Goal: Task Accomplishment & Management: Complete application form

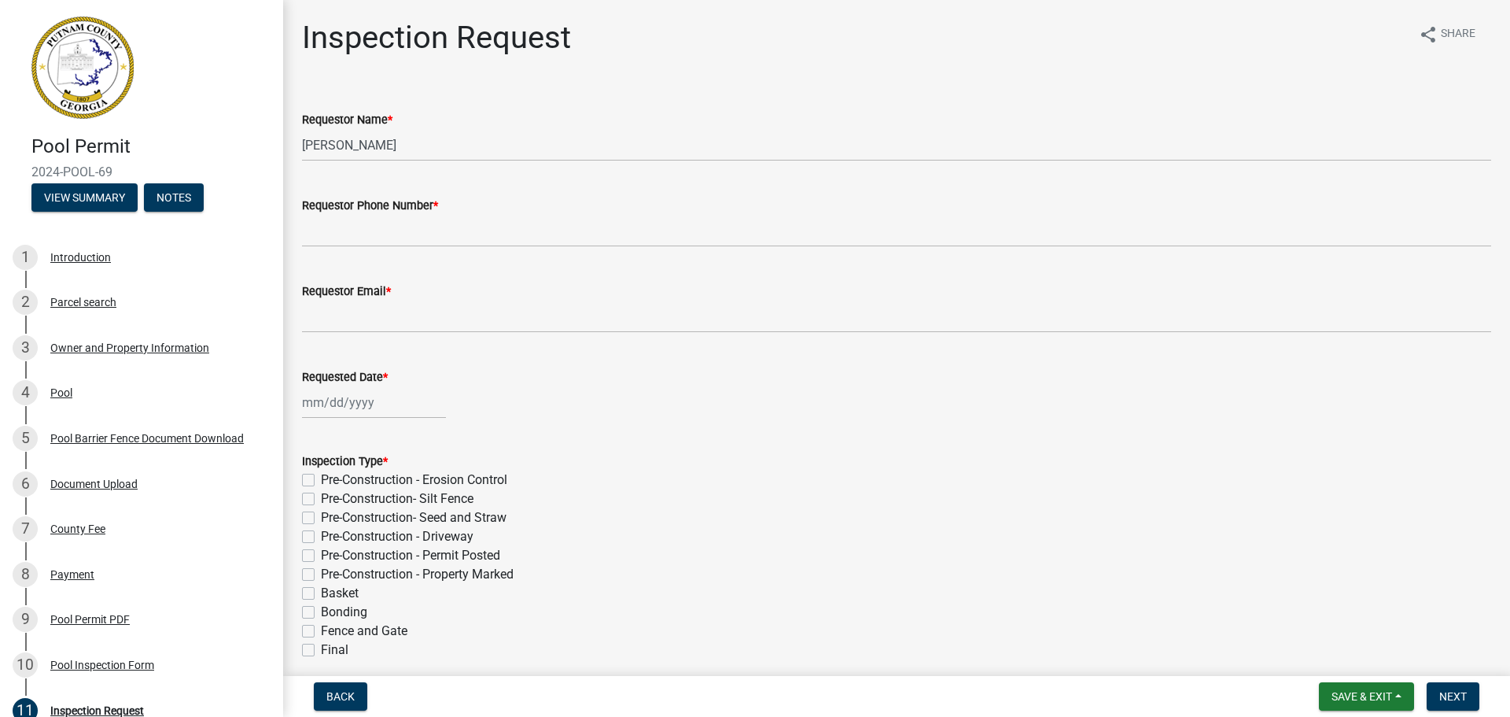
scroll to position [208, 0]
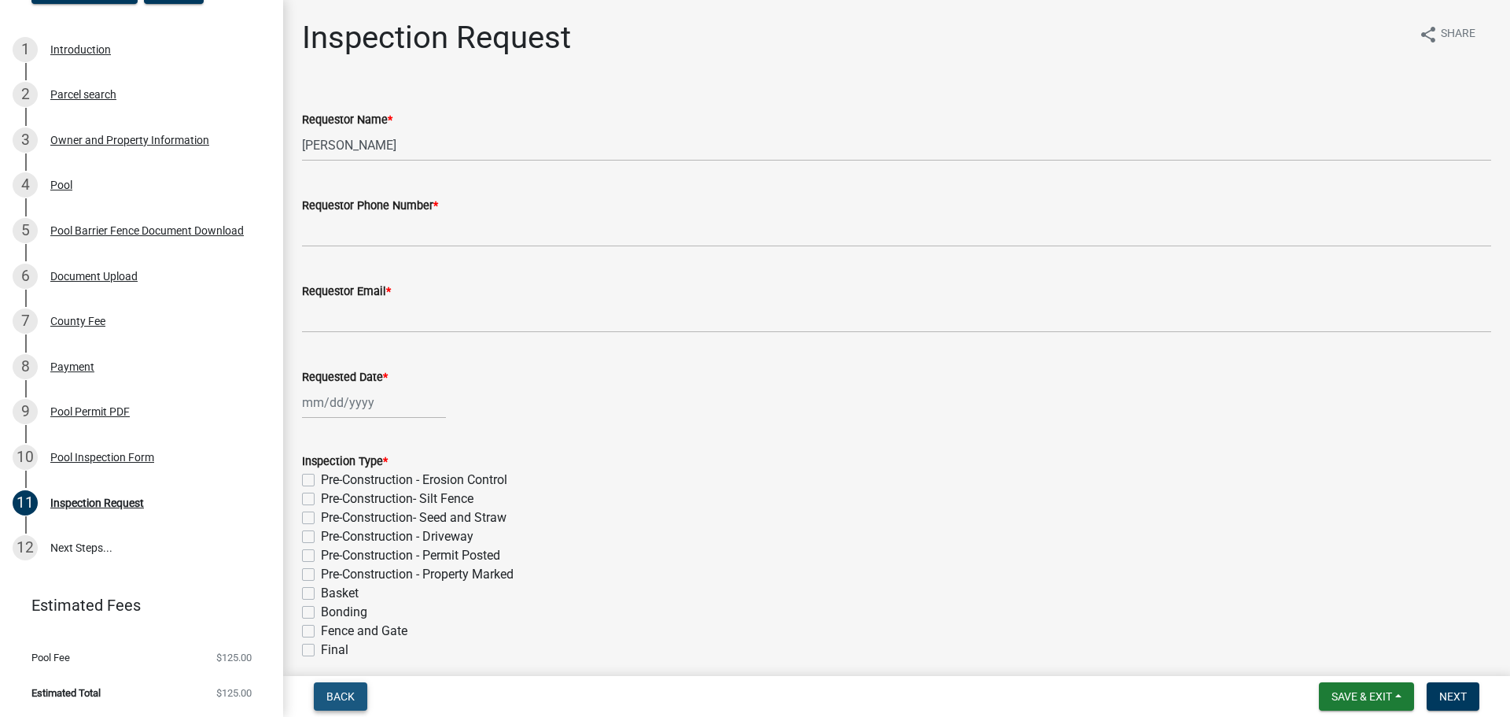
click at [350, 706] on button "Back" at bounding box center [340, 696] width 53 height 28
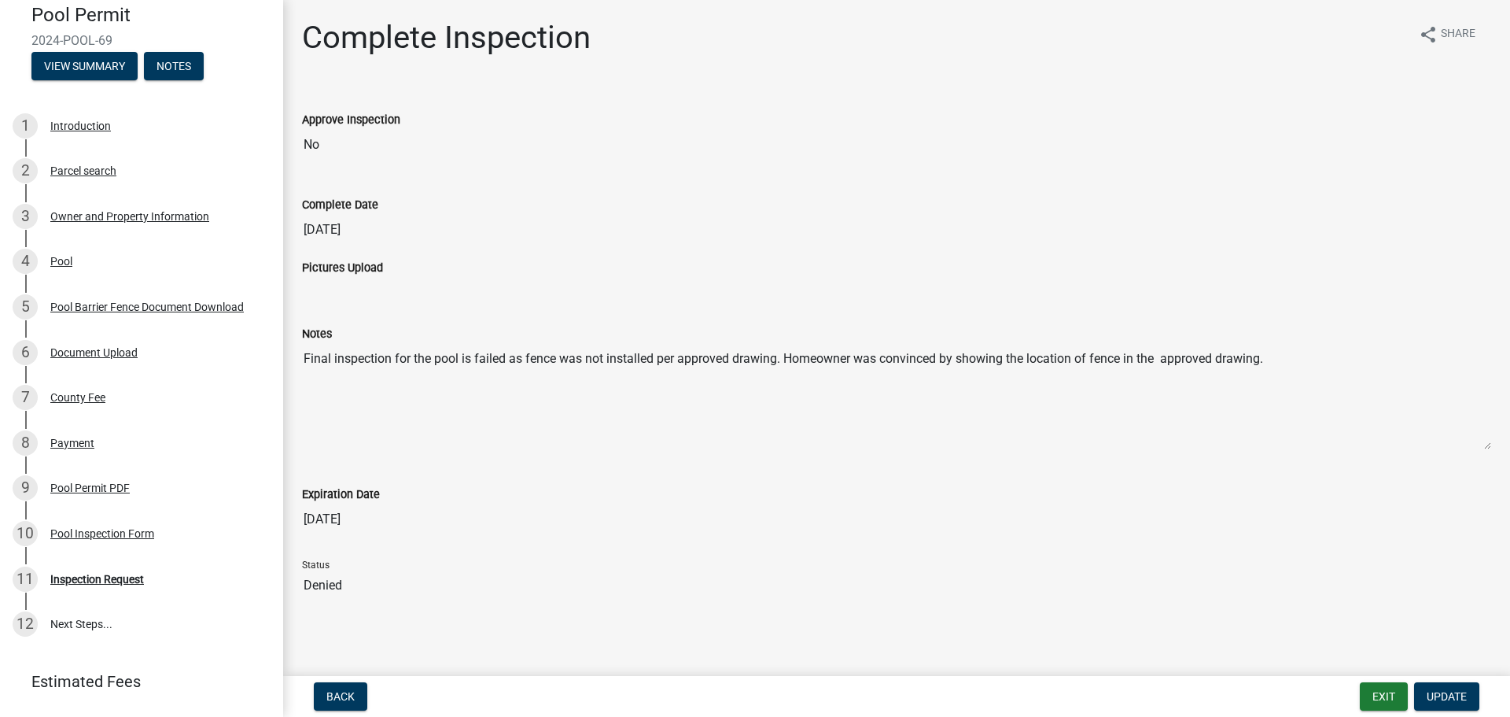
scroll to position [0, 0]
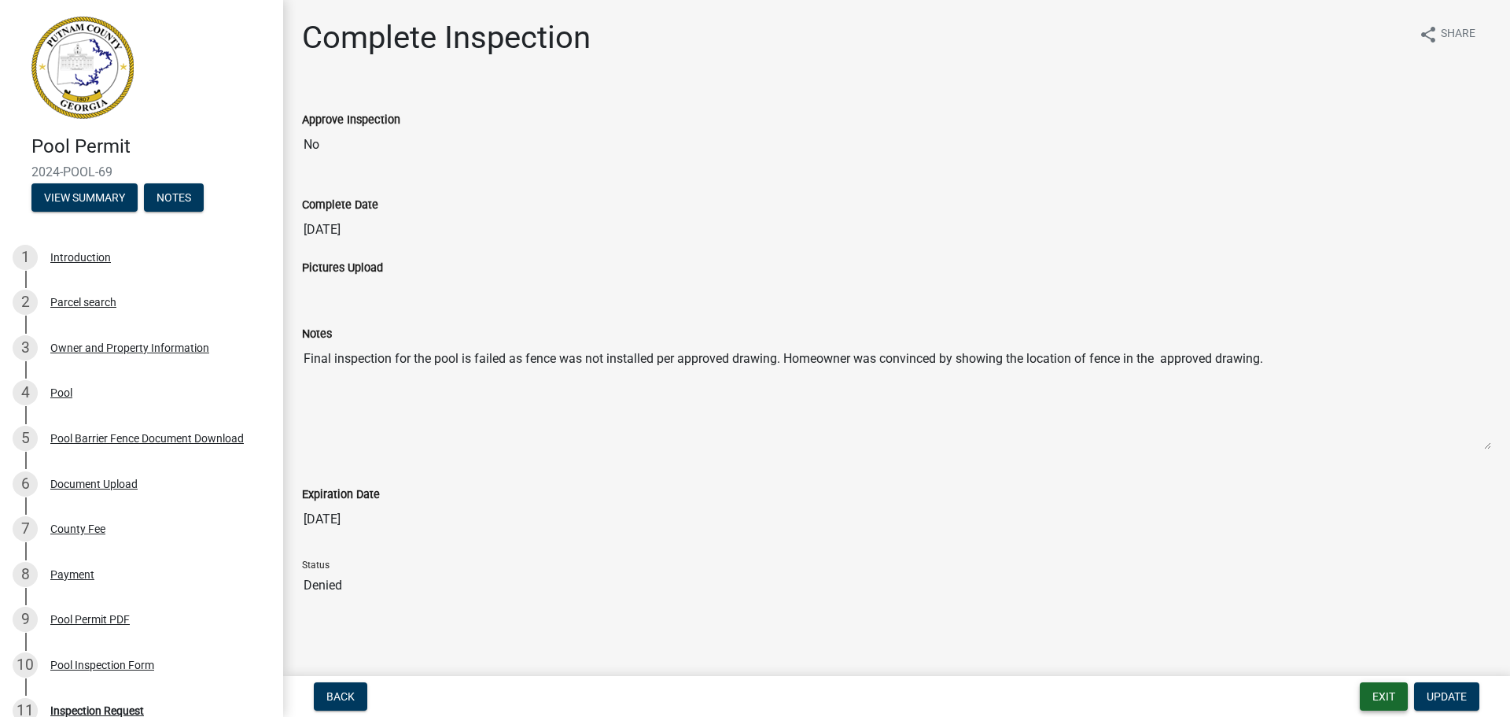
click at [1368, 702] on button "Exit" at bounding box center [1384, 696] width 48 height 28
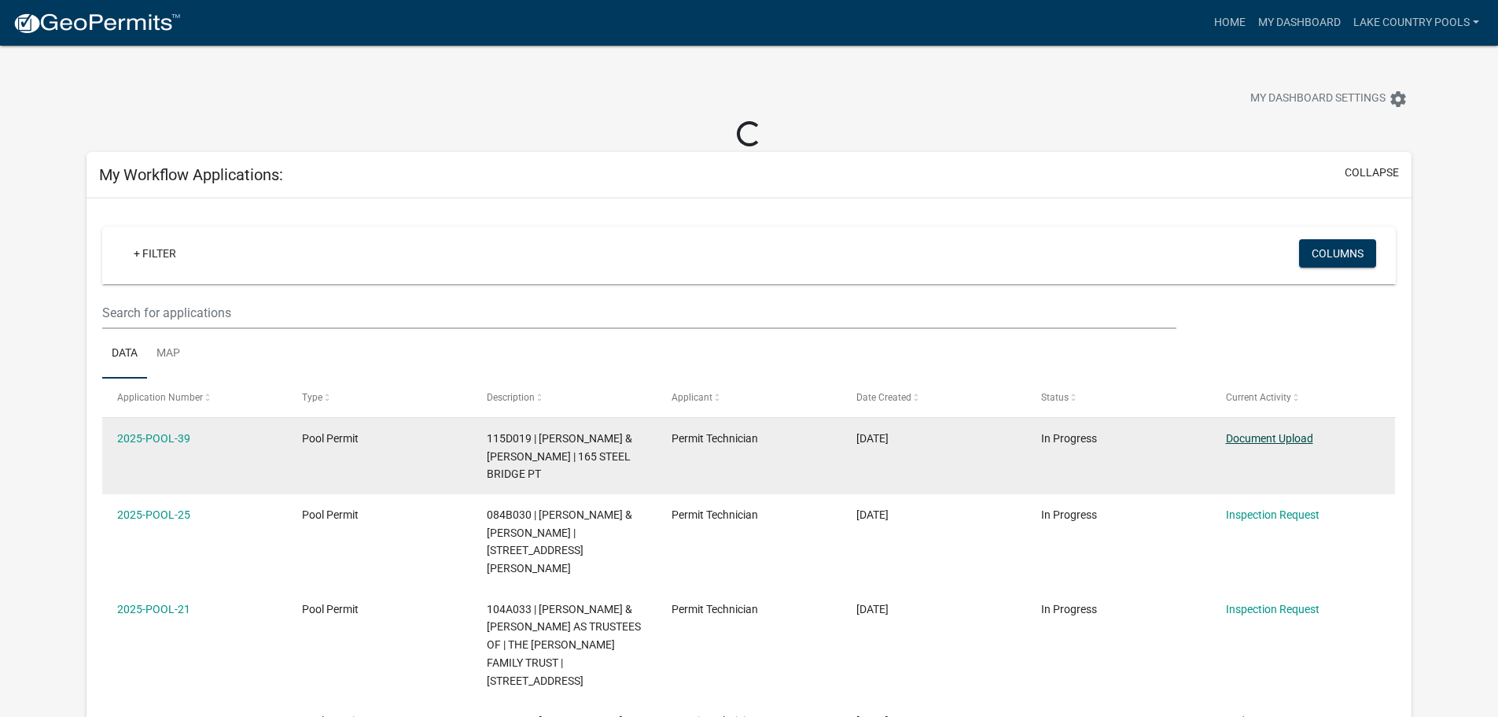
click at [1239, 440] on link "Document Upload" at bounding box center [1269, 438] width 87 height 13
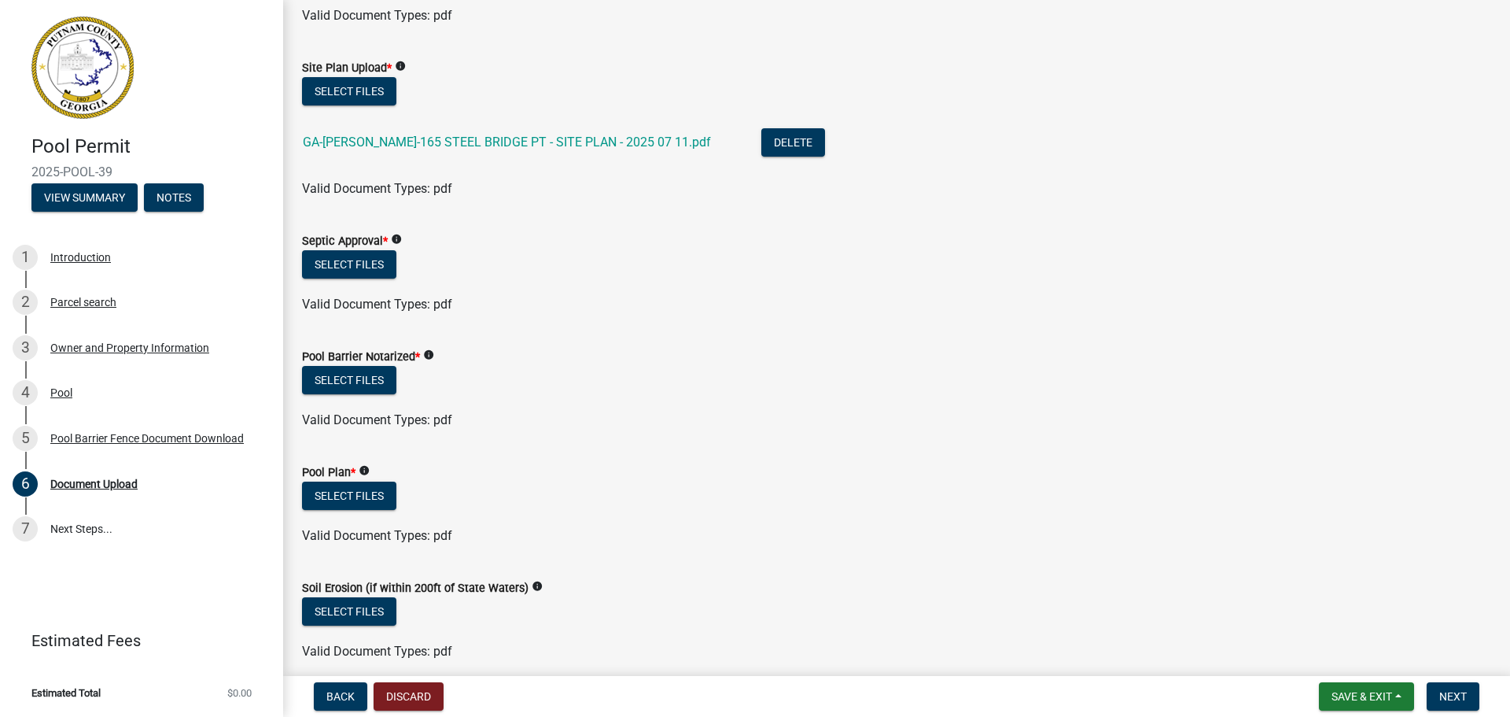
scroll to position [236, 0]
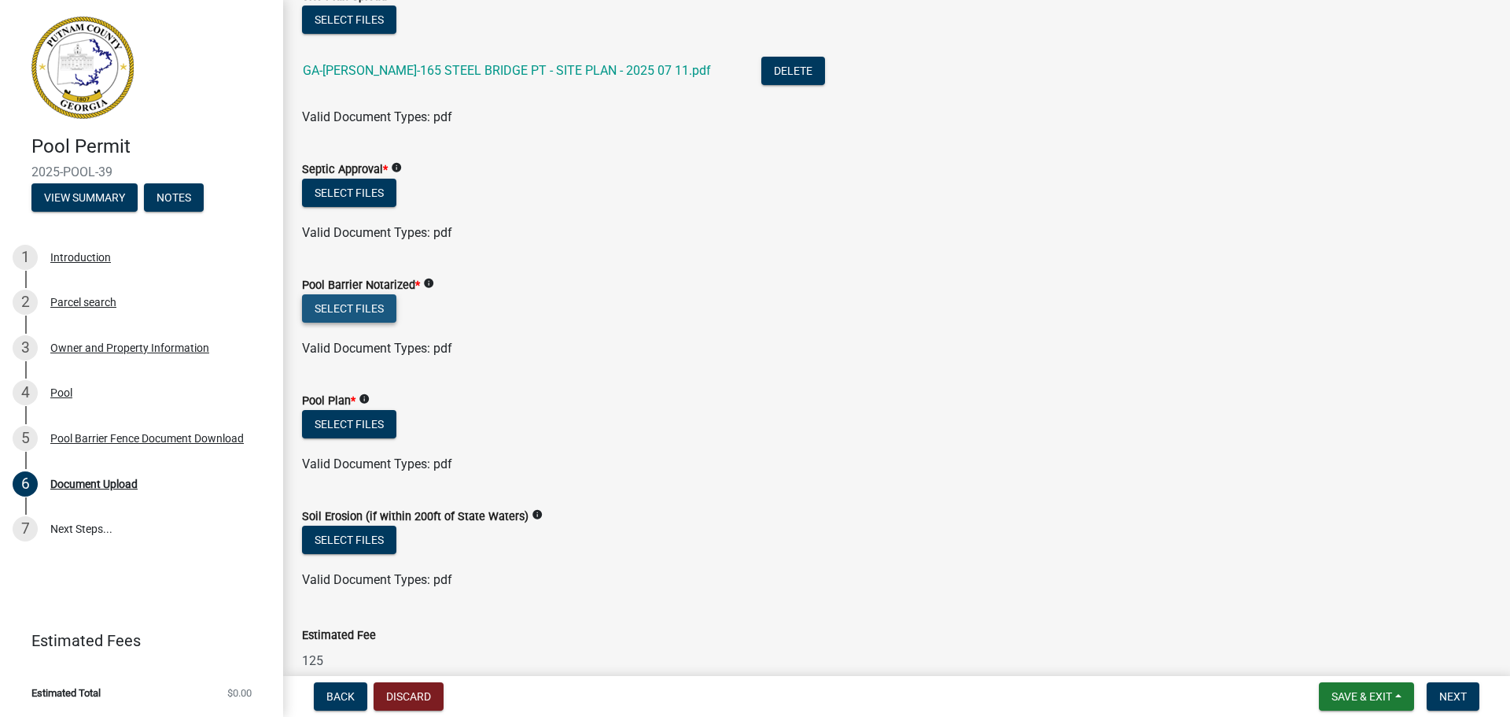
click at [343, 308] on button "Select files" at bounding box center [349, 308] width 94 height 28
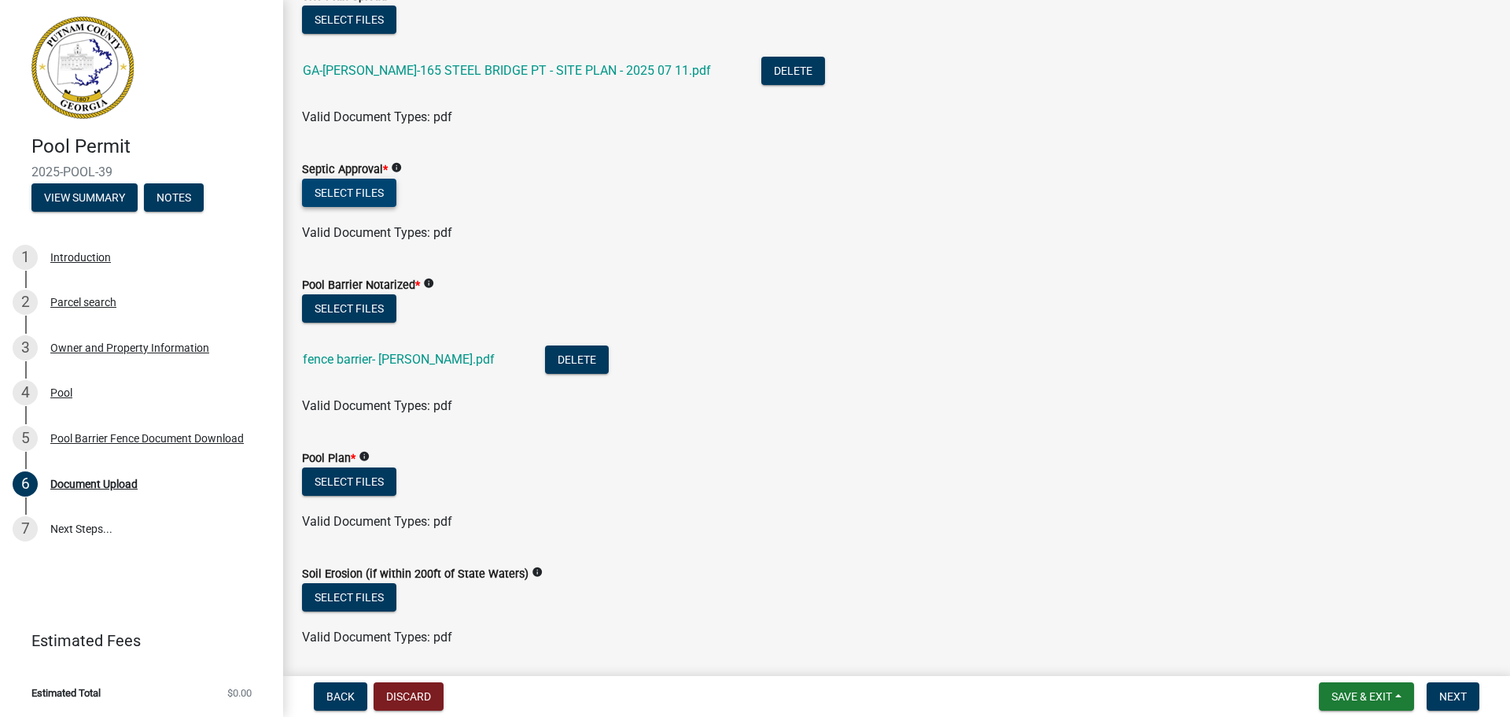
click at [363, 190] on button "Select files" at bounding box center [349, 193] width 94 height 28
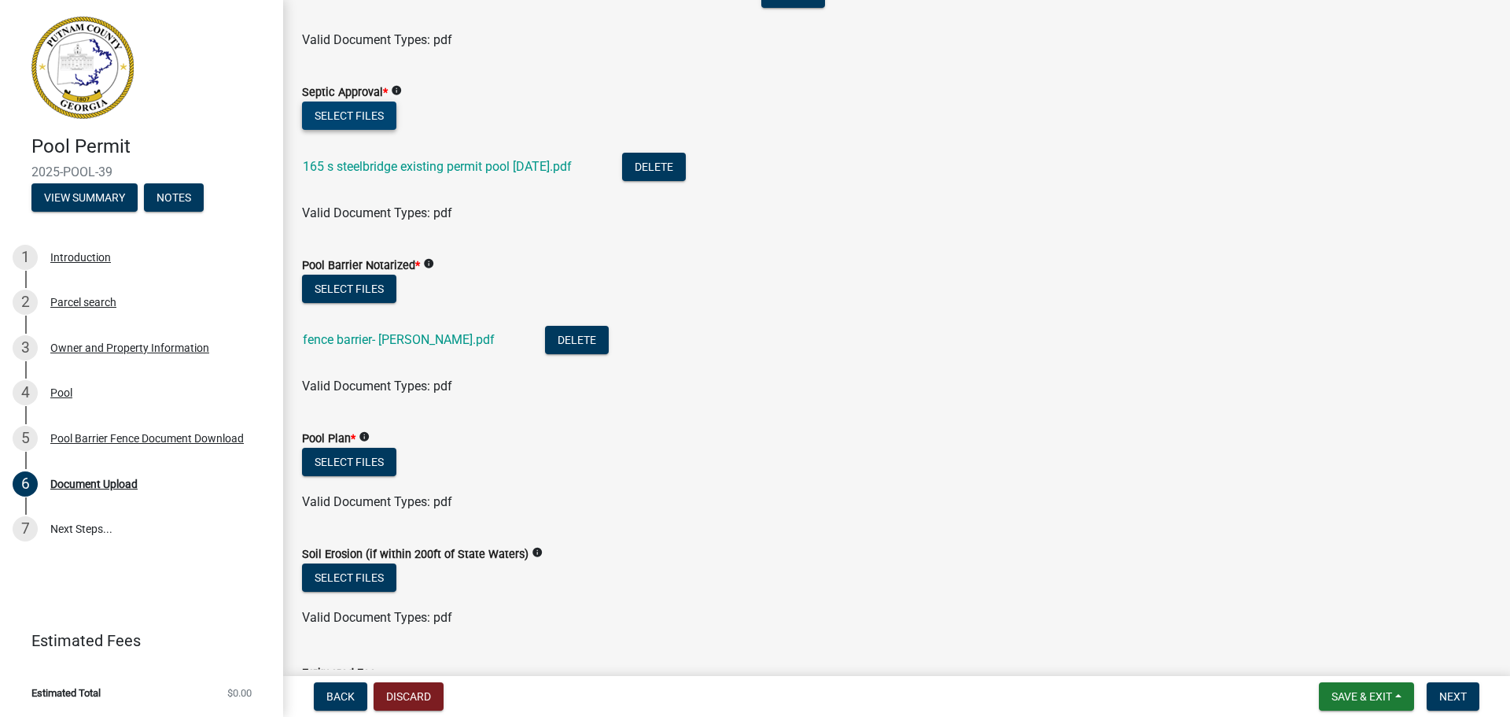
scroll to position [472, 0]
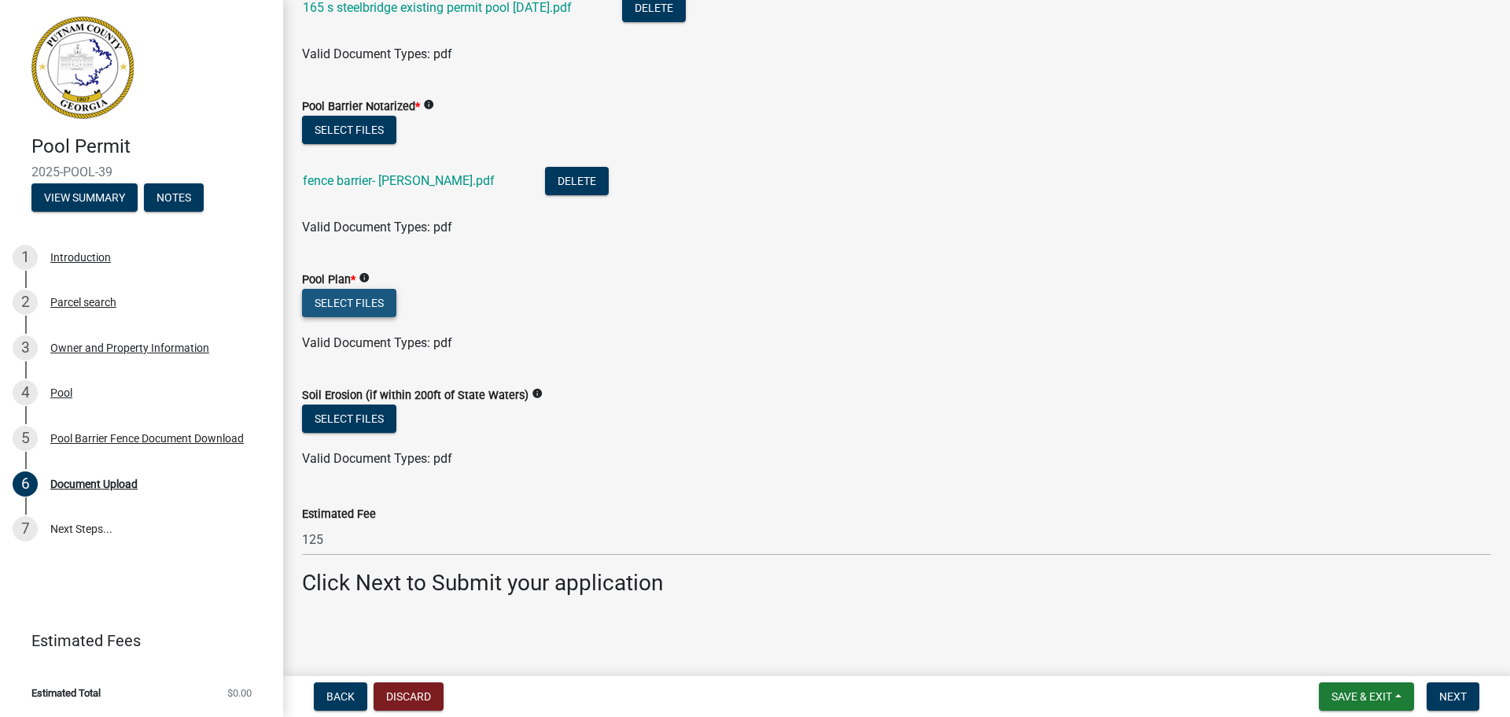
click at [378, 304] on button "Select files" at bounding box center [349, 303] width 94 height 28
click at [1139, 383] on form "Soil Erosion (if within 200ft of State Waters) info Select files Valid Document…" at bounding box center [896, 417] width 1189 height 101
click at [373, 302] on button "Select files" at bounding box center [349, 303] width 94 height 28
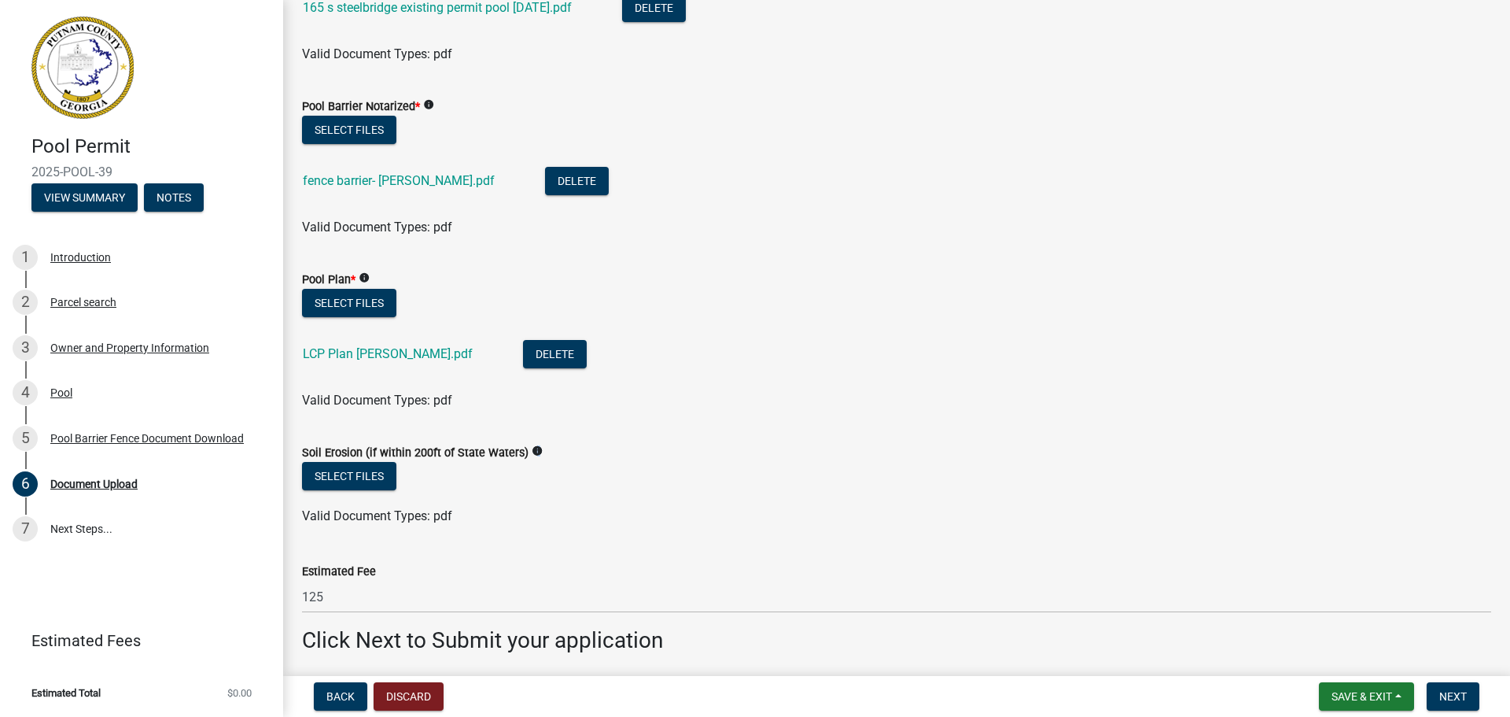
click at [532, 451] on icon "info" at bounding box center [537, 450] width 11 height 11
click at [552, 519] on div "Valid Document Types: pdf" at bounding box center [896, 516] width 1213 height 19
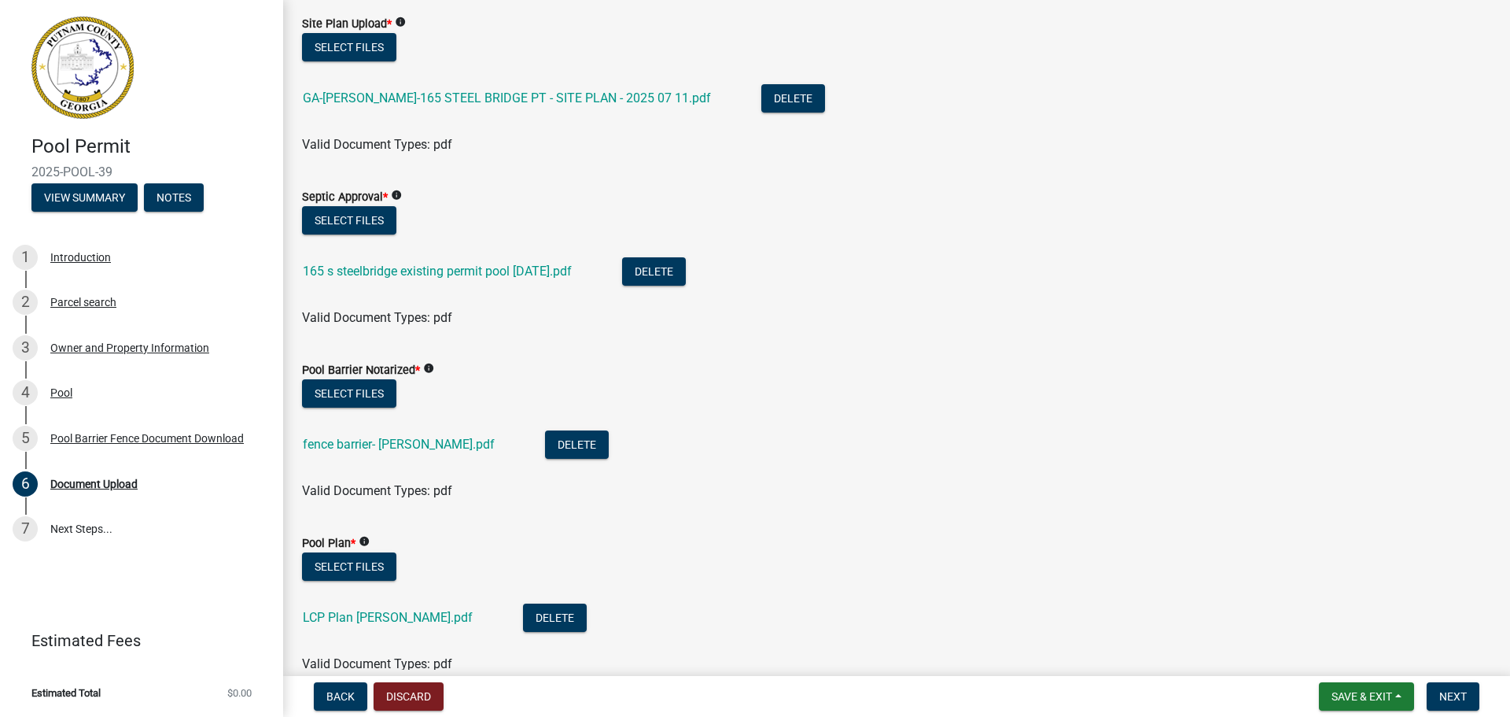
scroll to position [236, 0]
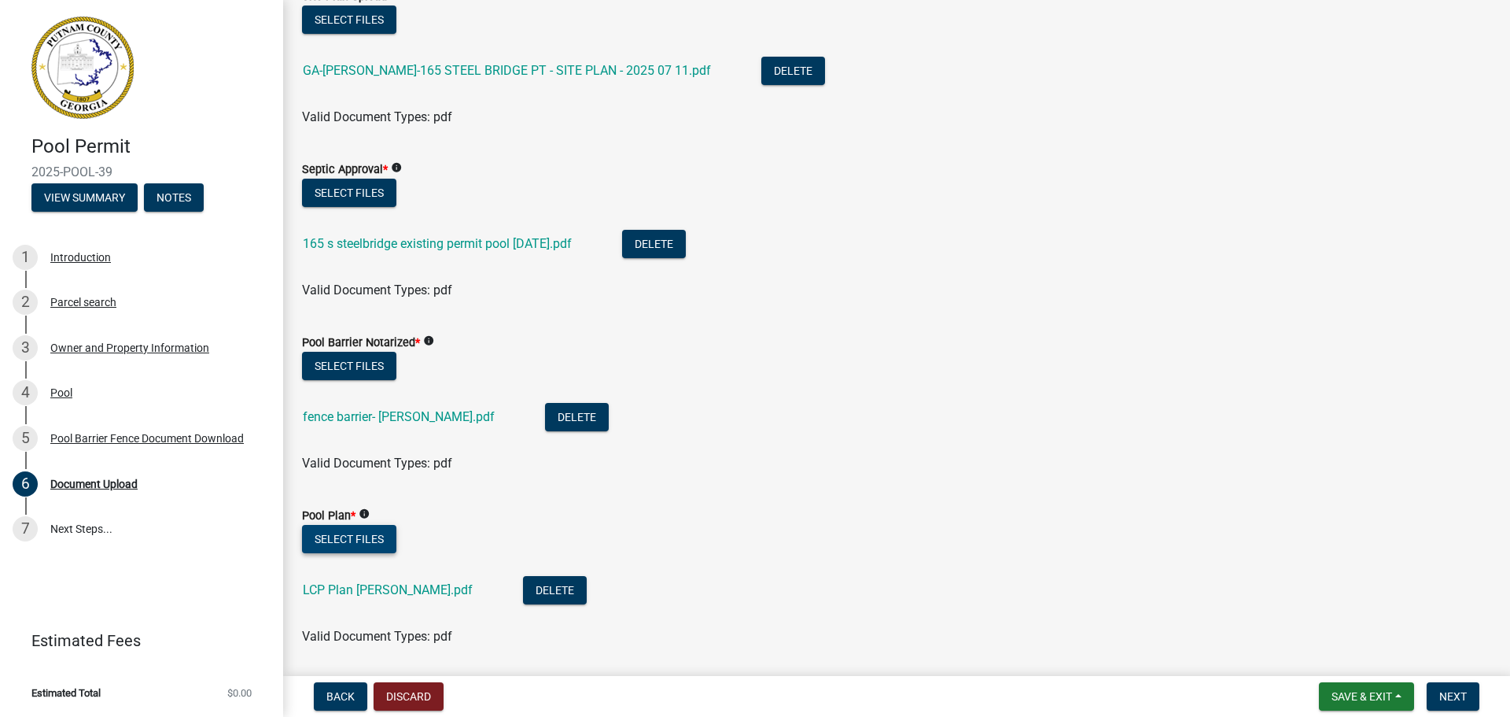
click at [363, 544] on button "Select files" at bounding box center [349, 539] width 94 height 28
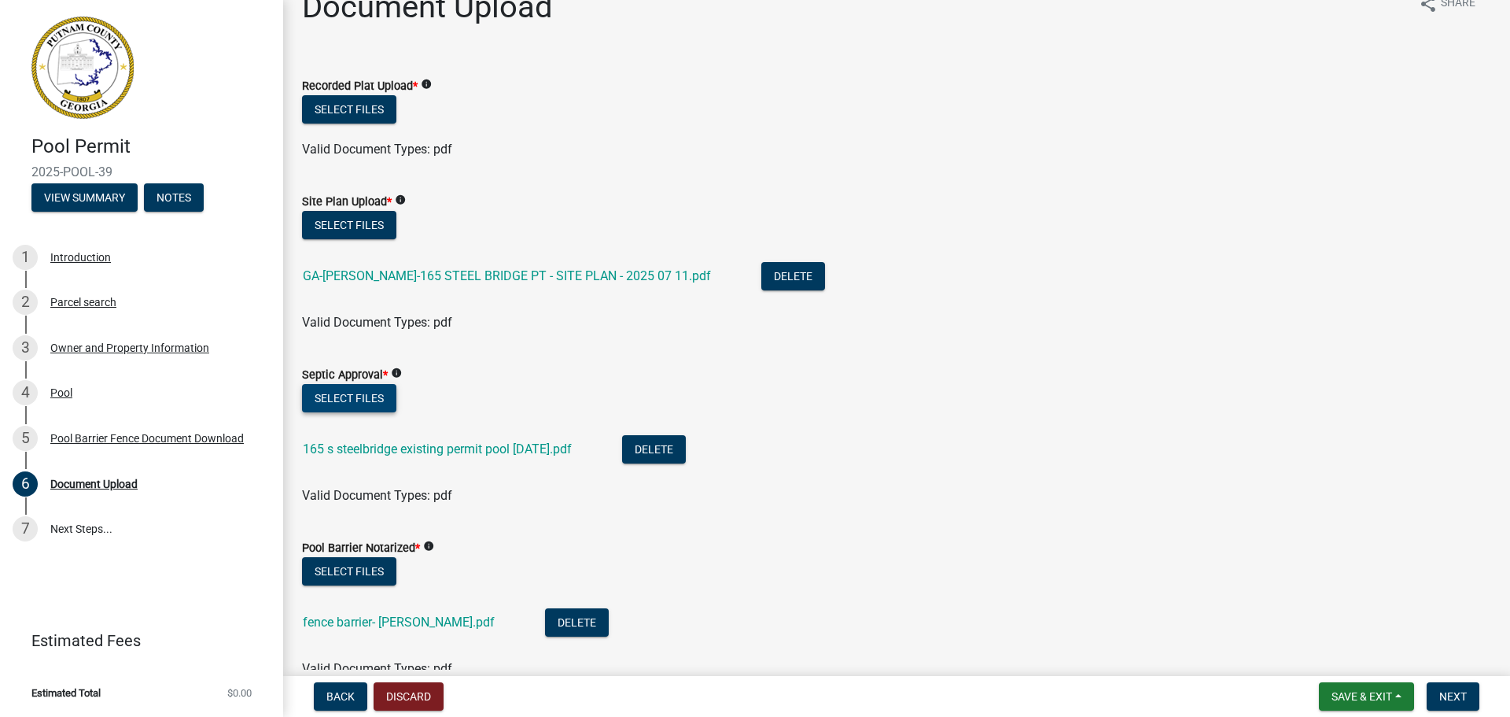
scroll to position [0, 0]
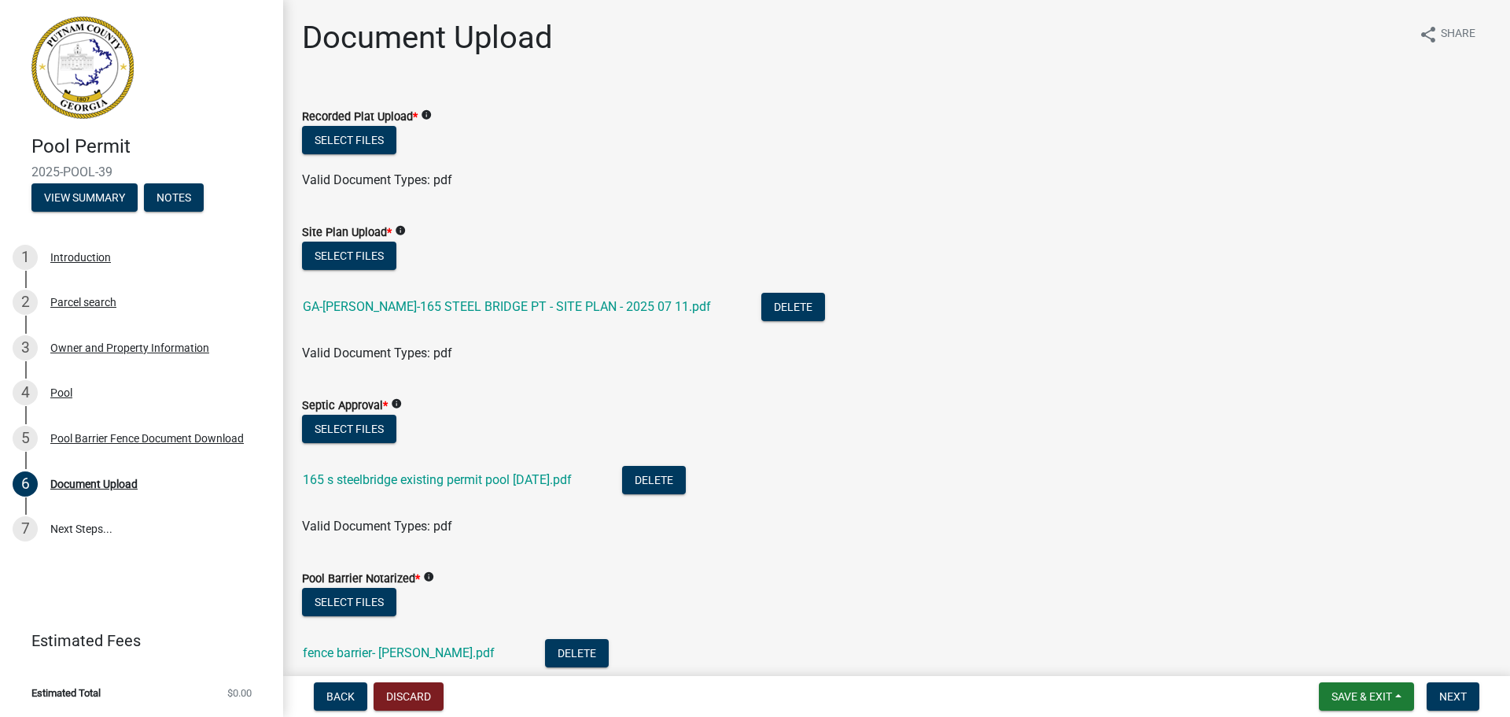
click at [361, 118] on label "Recorded Plat Upload *" at bounding box center [360, 117] width 116 height 11
click at [362, 131] on button "Select files" at bounding box center [349, 140] width 94 height 28
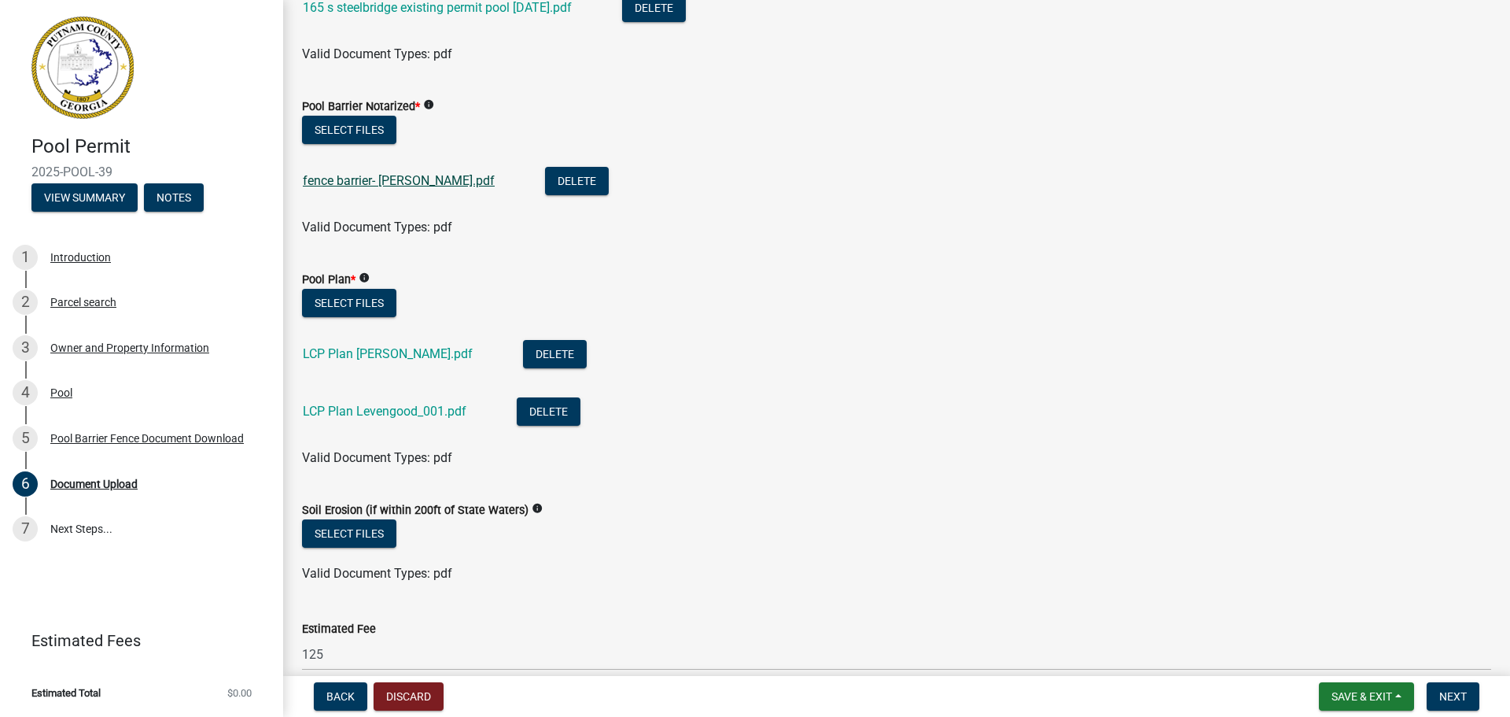
scroll to position [551, 0]
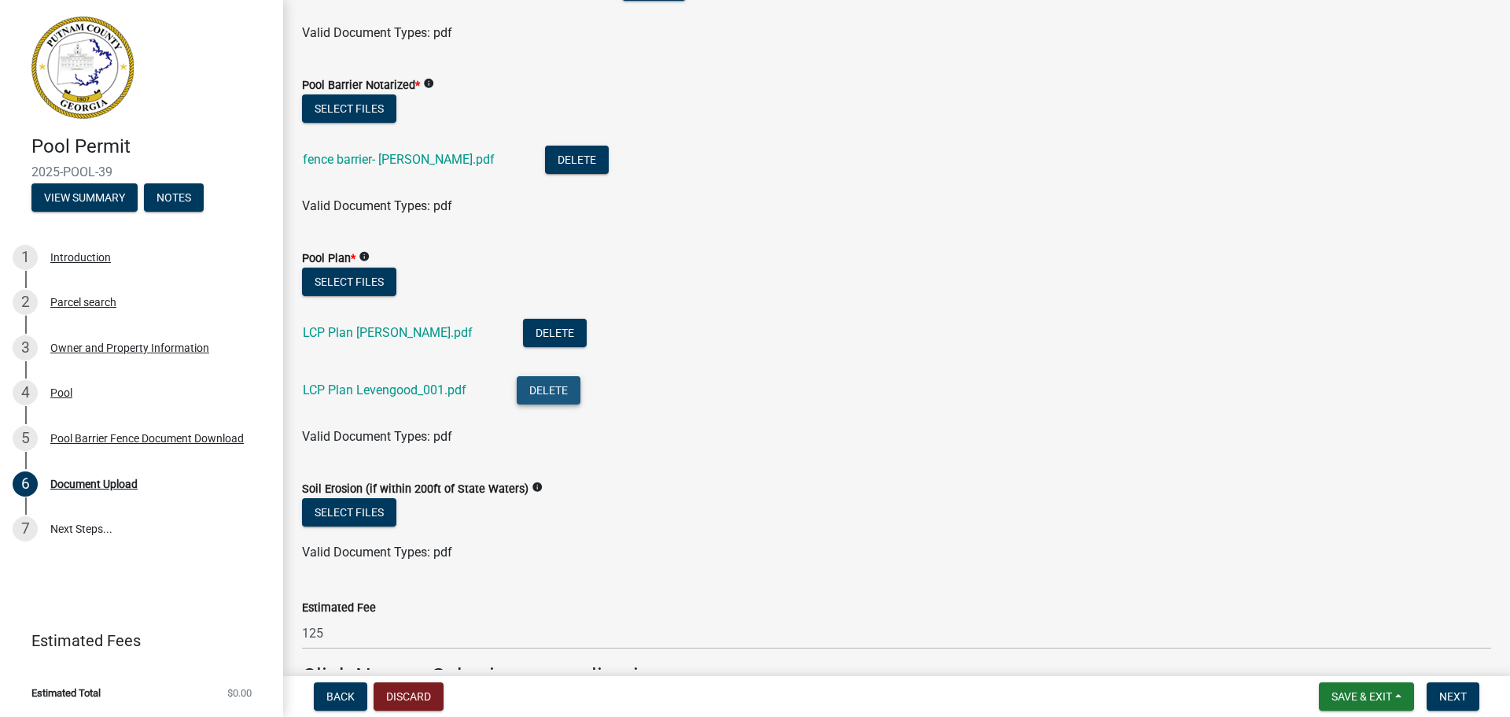
click at [546, 392] on button "Delete" at bounding box center [549, 390] width 64 height 28
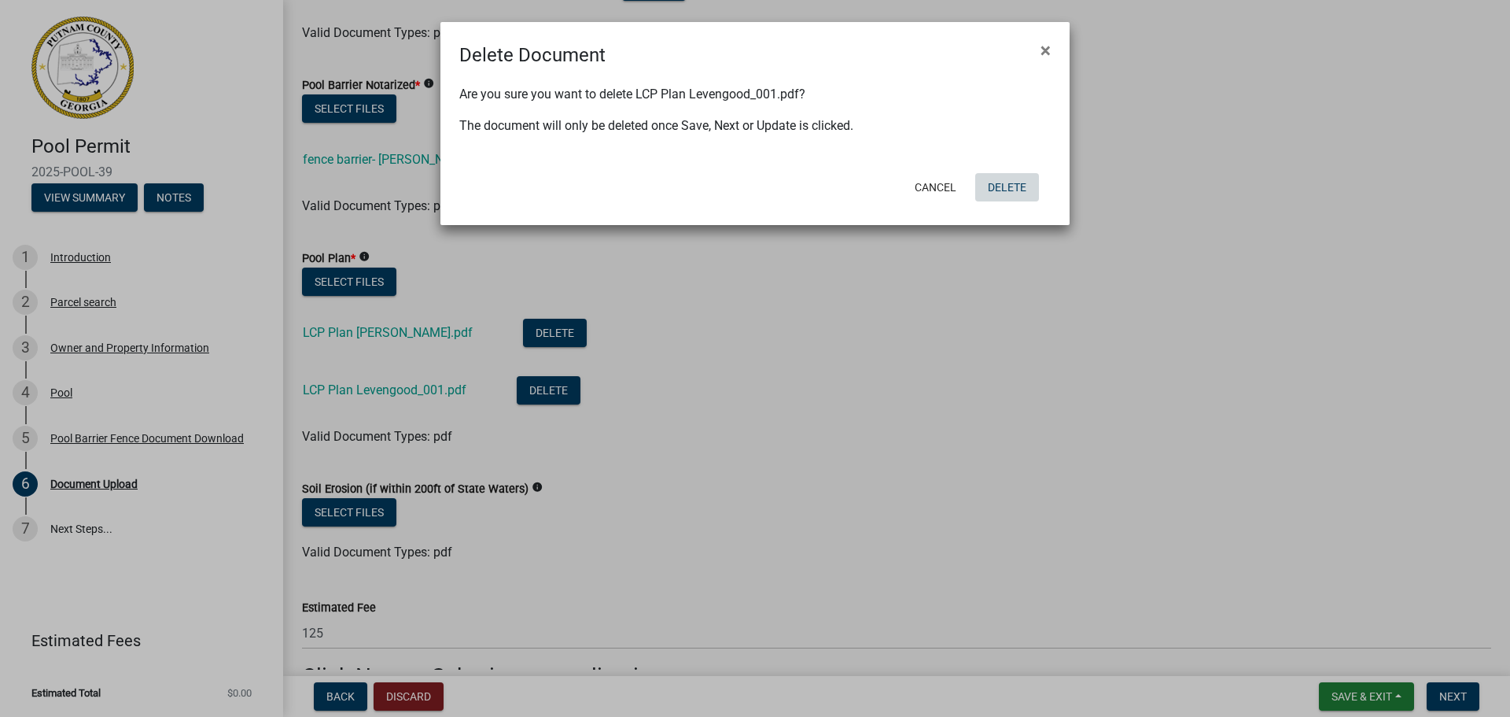
click at [1019, 189] on button "Delete" at bounding box center [1007, 187] width 64 height 28
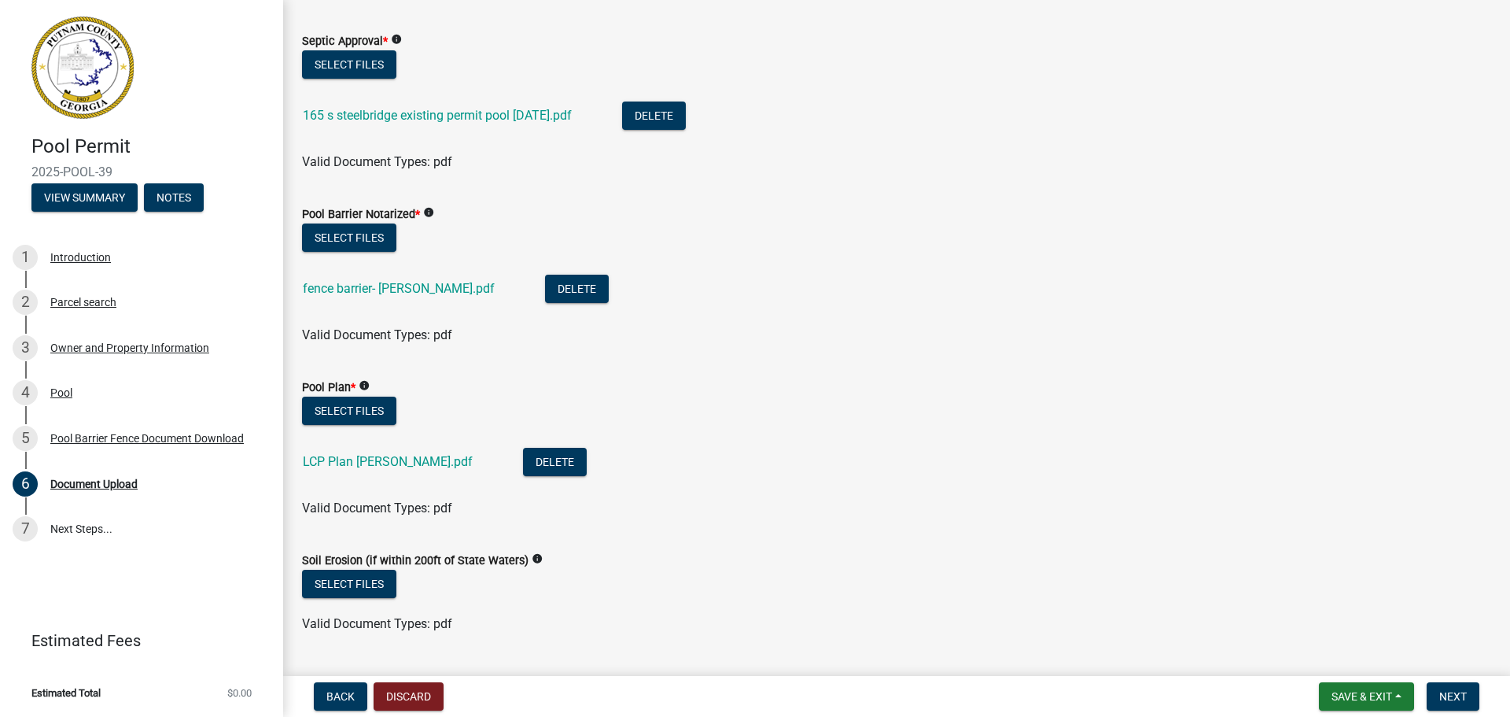
scroll to position [588, 0]
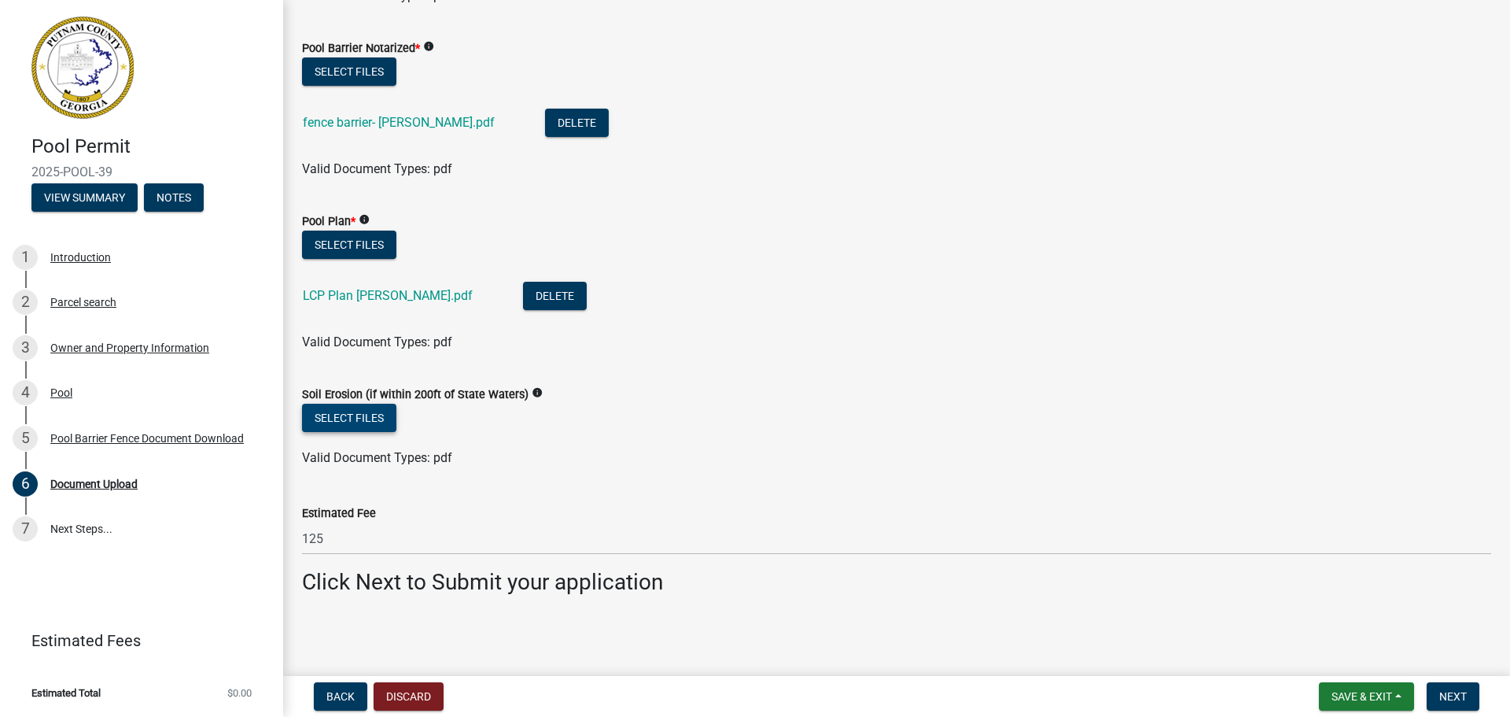
click at [365, 411] on button "Select files" at bounding box center [349, 418] width 94 height 28
click at [367, 418] on button "Select files" at bounding box center [349, 418] width 94 height 28
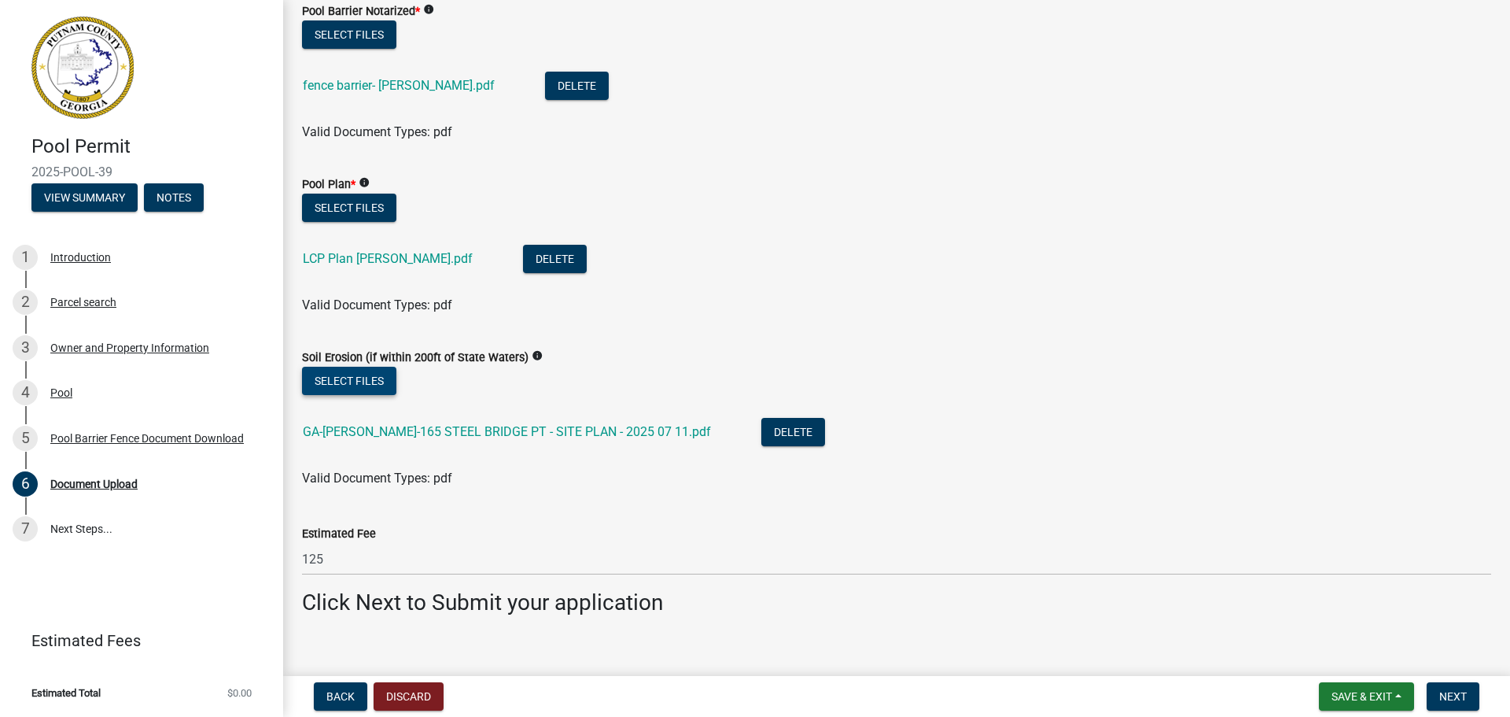
scroll to position [645, 0]
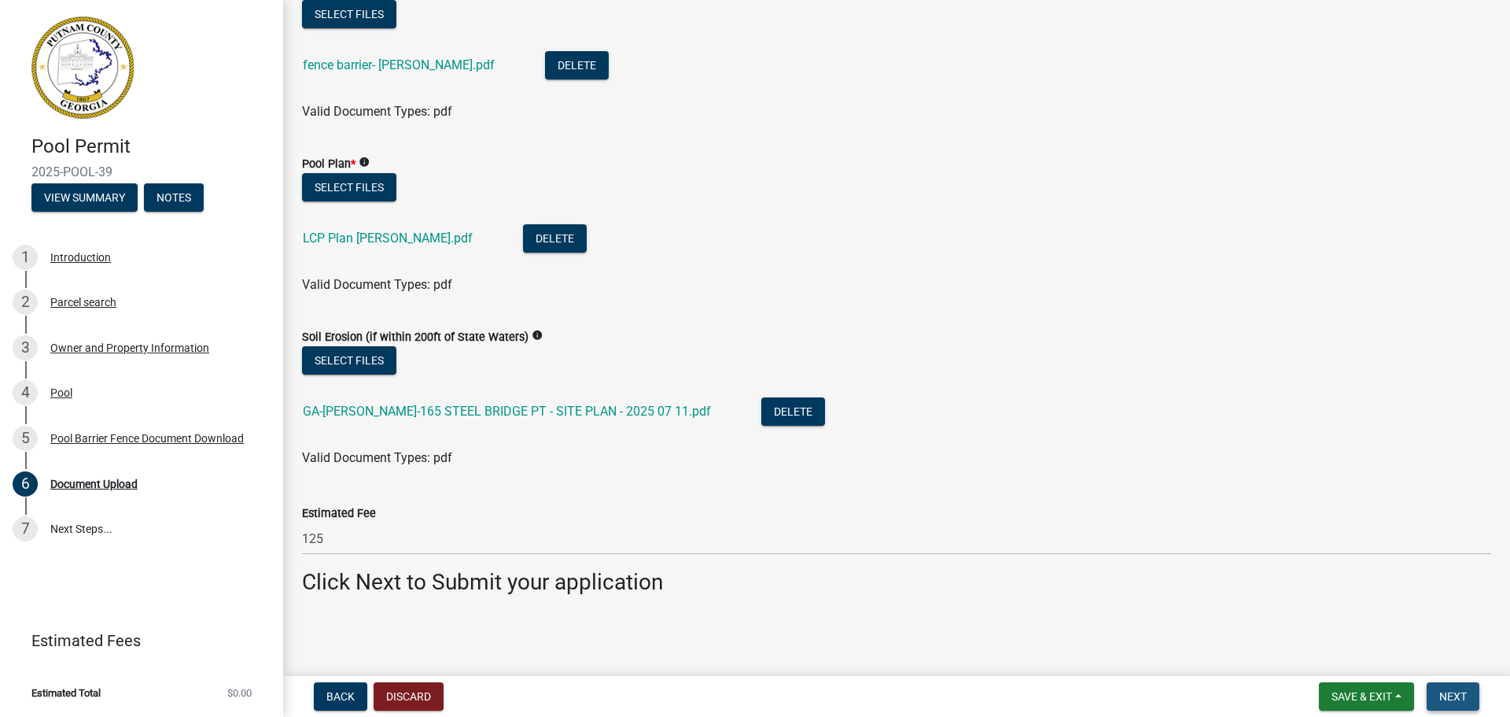
click at [1450, 695] on span "Next" at bounding box center [1453, 696] width 28 height 13
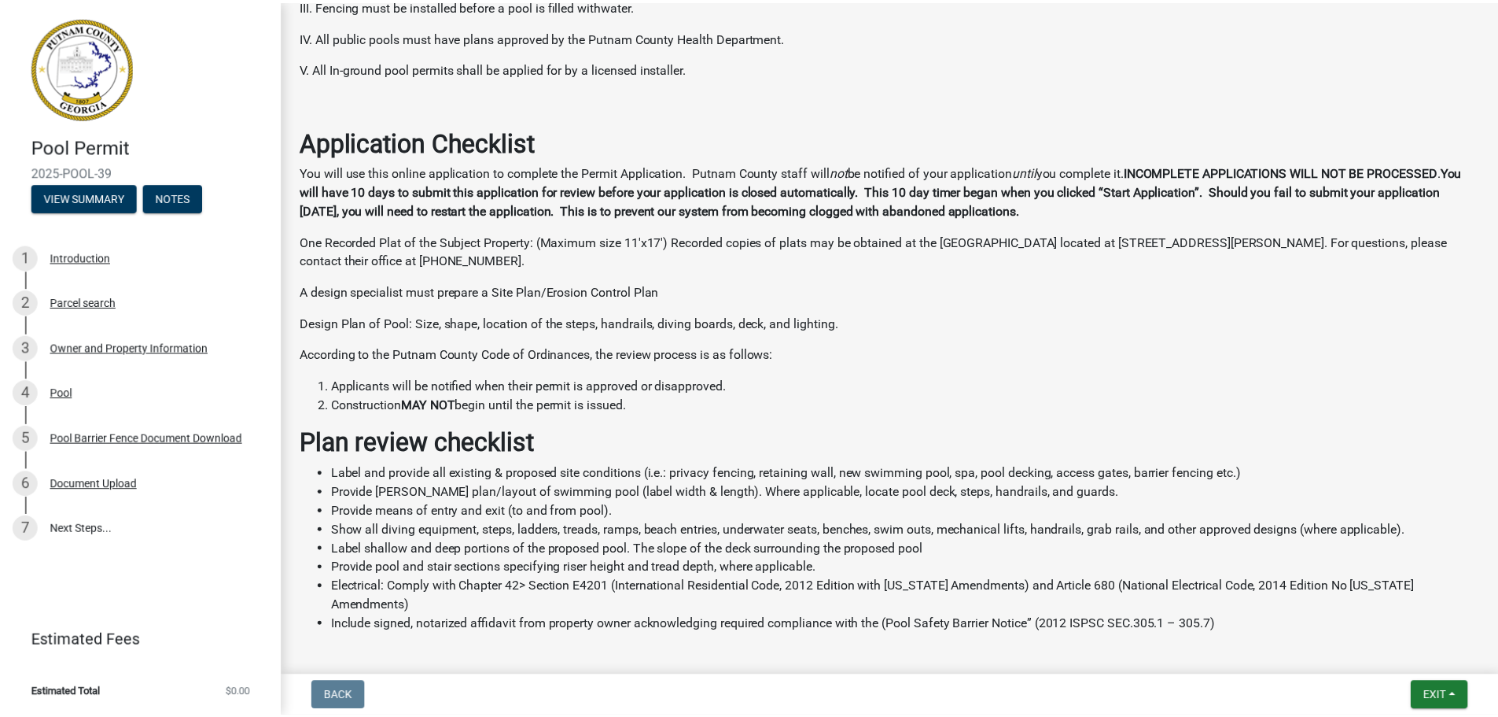
scroll to position [518, 0]
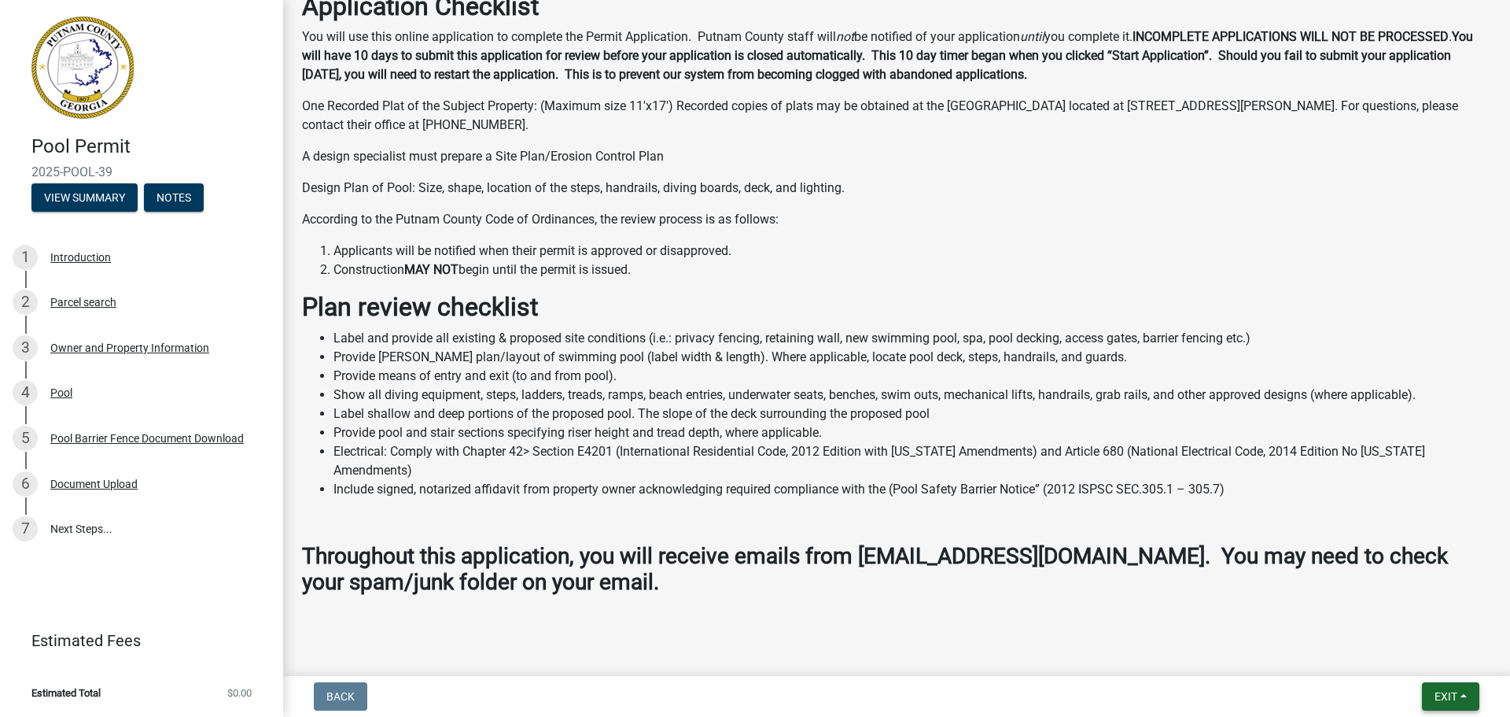
click at [1460, 694] on button "Exit" at bounding box center [1450, 696] width 57 height 28
click at [1390, 661] on button "Save & Exit" at bounding box center [1417, 655] width 126 height 38
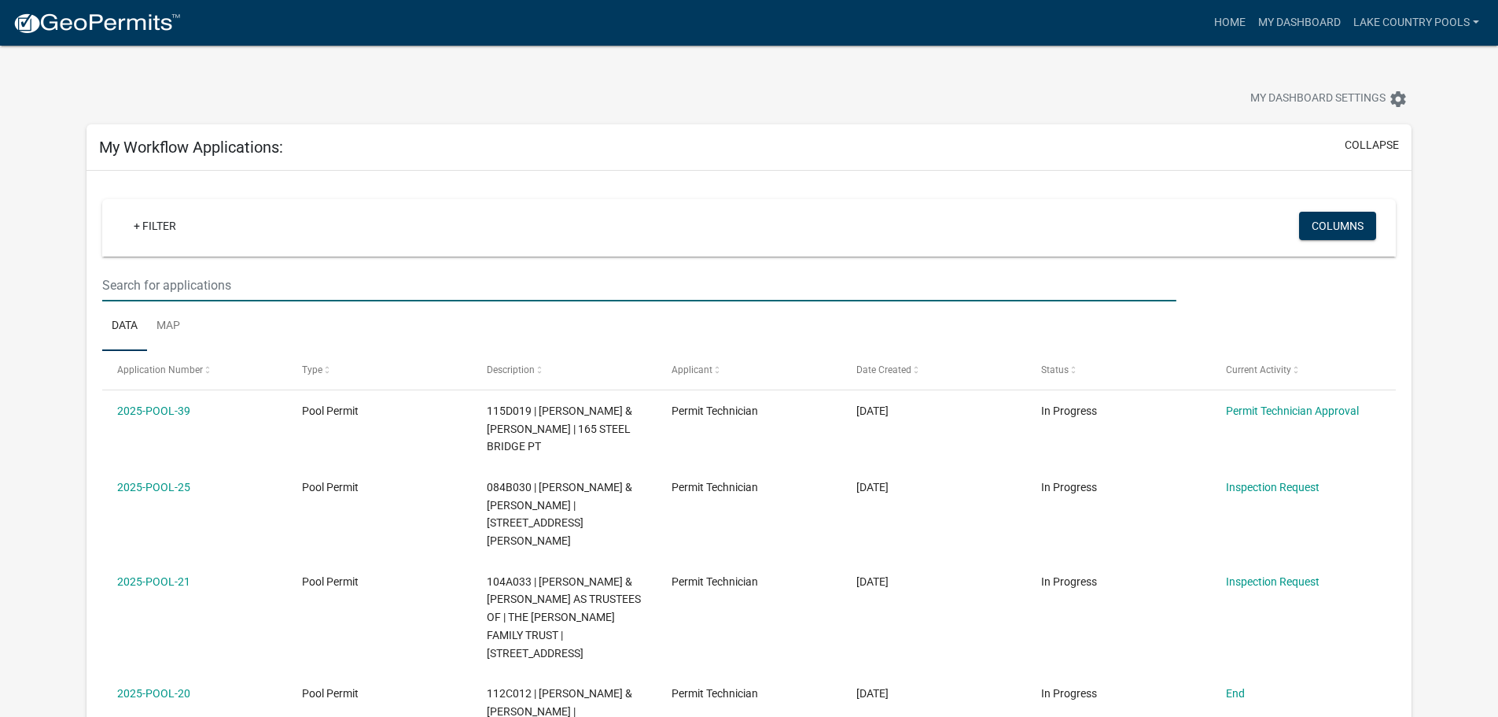
click at [783, 269] on input "text" at bounding box center [639, 285] width 1074 height 32
